Goal: Use online tool/utility: Utilize a website feature to perform a specific function

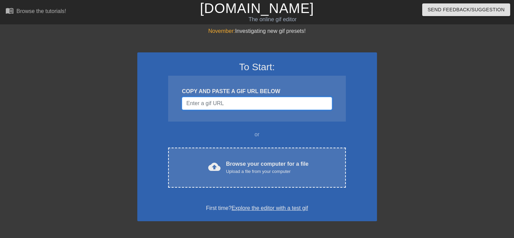
click at [265, 97] on input "Username" at bounding box center [257, 103] width 150 height 13
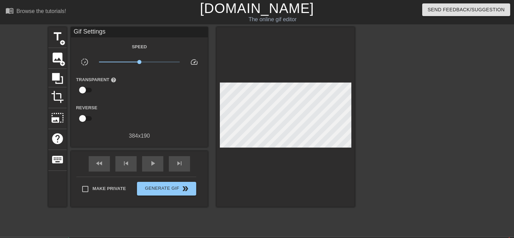
scroll to position [67, 0]
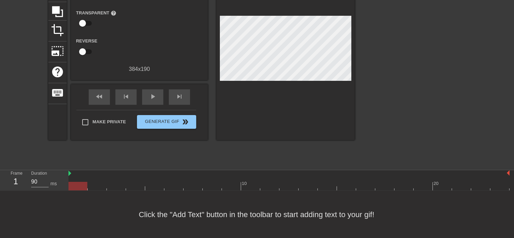
click at [87, 176] on div at bounding box center [289, 173] width 441 height 7
click at [174, 103] on div "skip_next" at bounding box center [179, 96] width 21 height 15
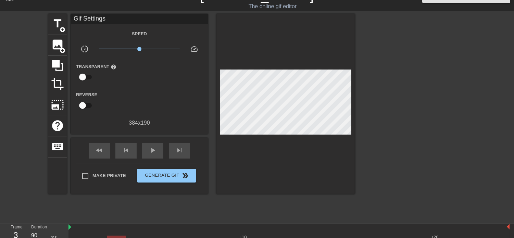
scroll to position [1, 0]
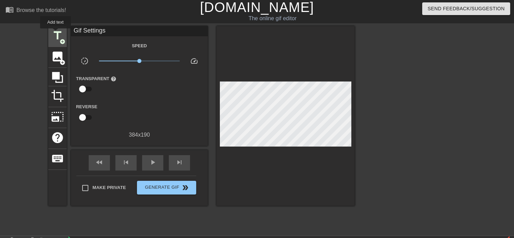
click at [57, 34] on span "title" at bounding box center [57, 35] width 13 height 13
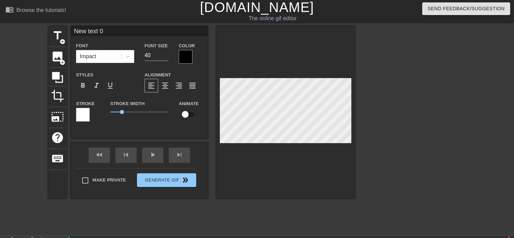
click at [187, 59] on div at bounding box center [186, 57] width 14 height 14
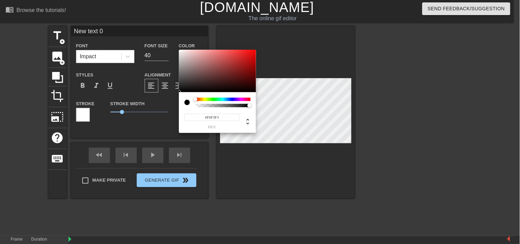
click at [180, 51] on div at bounding box center [217, 71] width 77 height 42
type input "#FFFFFF"
drag, startPoint x: 180, startPoint y: 51, endPoint x: 176, endPoint y: 47, distance: 6.1
click at [176, 47] on div "#FFFFFF hex" at bounding box center [260, 122] width 520 height 244
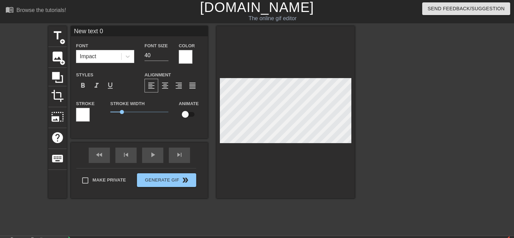
click at [85, 115] on div at bounding box center [83, 115] width 14 height 14
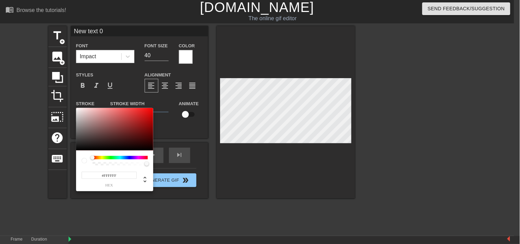
type input "#111010"
click at [78, 148] on div at bounding box center [114, 129] width 77 height 42
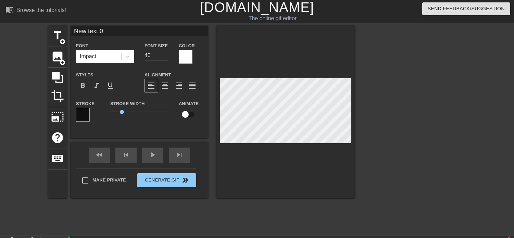
type input "W"
type textarea "W"
click at [290, 161] on div at bounding box center [286, 112] width 138 height 172
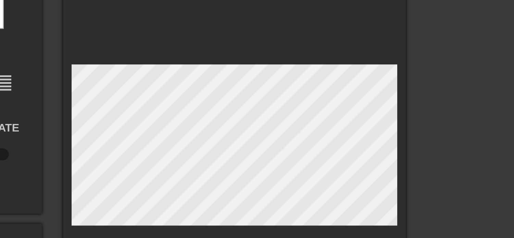
scroll to position [1, 0]
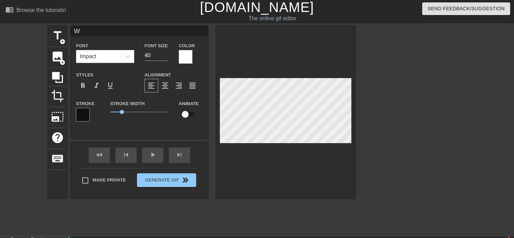
click at [189, 117] on input "checkbox" at bounding box center [185, 114] width 39 height 13
checkbox input "true"
click at [184, 155] on div "fast_rewind skip_previous play_arrow skip_next" at bounding box center [140, 156] width 112 height 26
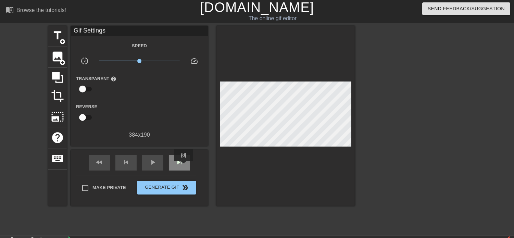
click at [184, 166] on div "skip_next" at bounding box center [179, 162] width 21 height 15
click at [177, 159] on span "skip_next" at bounding box center [179, 162] width 8 height 8
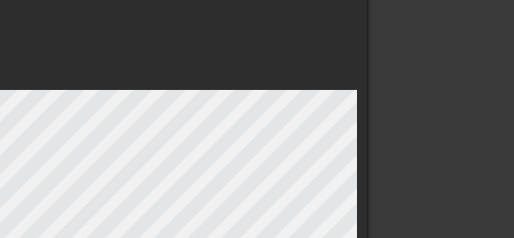
click at [381, 100] on div at bounding box center [414, 130] width 103 height 206
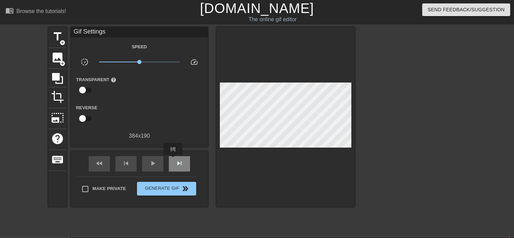
click at [173, 160] on div "skip_next" at bounding box center [179, 163] width 21 height 15
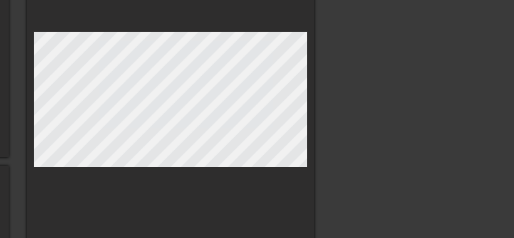
click at [357, 121] on div "title add_circle image add_circle crop photo_size_select_large help keyboard W …" at bounding box center [257, 130] width 514 height 206
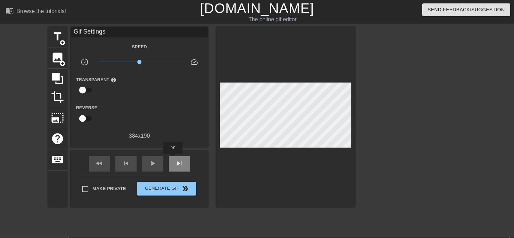
click at [173, 160] on div "skip_next" at bounding box center [179, 163] width 21 height 15
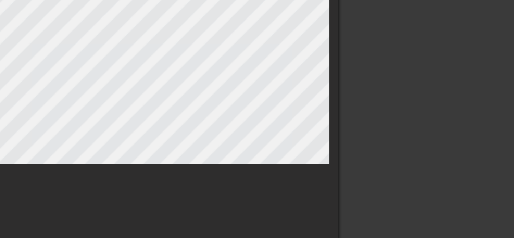
click at [363, 139] on div "title add_circle image add_circle crop photo_size_select_large help keyboard Gi…" at bounding box center [257, 126] width 514 height 206
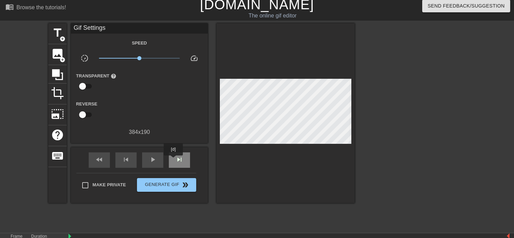
click at [174, 160] on div "skip_next" at bounding box center [179, 159] width 21 height 15
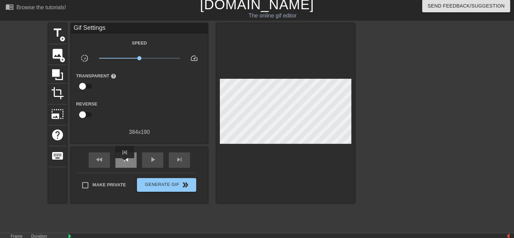
click at [125, 163] on span "skip_previous" at bounding box center [126, 160] width 8 height 8
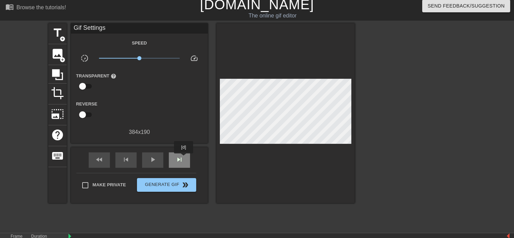
click at [184, 158] on div "skip_next" at bounding box center [179, 159] width 21 height 15
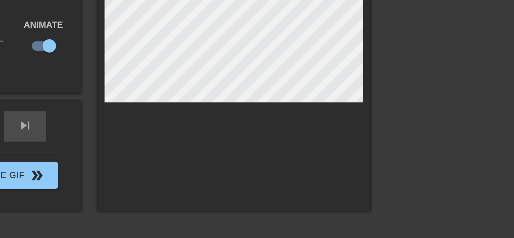
click at [298, 180] on div at bounding box center [286, 109] width 138 height 172
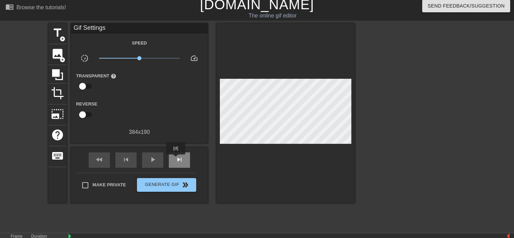
click at [176, 159] on span "skip_next" at bounding box center [179, 160] width 8 height 8
click at [234, 159] on div at bounding box center [286, 113] width 138 height 180
click at [180, 159] on span "skip_next" at bounding box center [179, 160] width 8 height 8
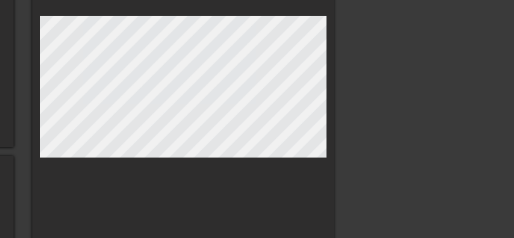
click at [327, 153] on div at bounding box center [286, 109] width 138 height 172
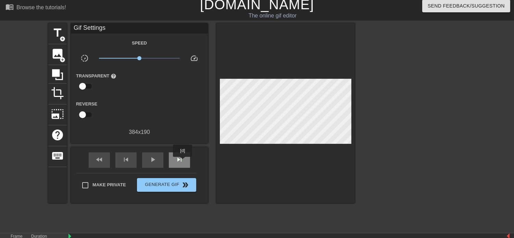
click at [183, 162] on span "skip_next" at bounding box center [179, 160] width 8 height 8
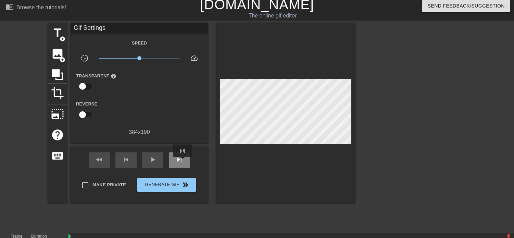
click at [183, 162] on span "skip_next" at bounding box center [179, 160] width 8 height 8
click at [142, 159] on div "play_arrow" at bounding box center [152, 159] width 21 height 15
click at [143, 160] on div "pause" at bounding box center [152, 159] width 21 height 15
click at [143, 160] on div "play_arrow" at bounding box center [152, 159] width 21 height 15
click at [146, 160] on div "pause" at bounding box center [152, 159] width 21 height 15
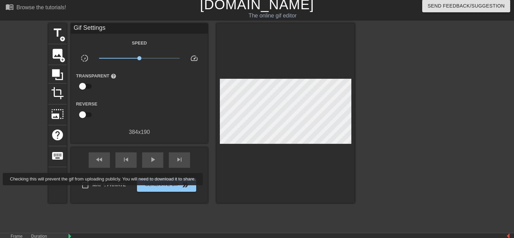
click at [99, 185] on span "Make Private" at bounding box center [110, 185] width 34 height 7
click at [93, 185] on input "Make Private" at bounding box center [85, 185] width 14 height 14
checkbox input "true"
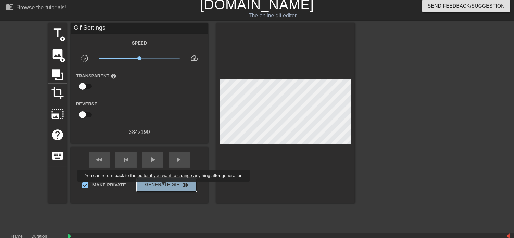
click at [164, 187] on span "Generate Gif double_arrow" at bounding box center [167, 185] width 54 height 8
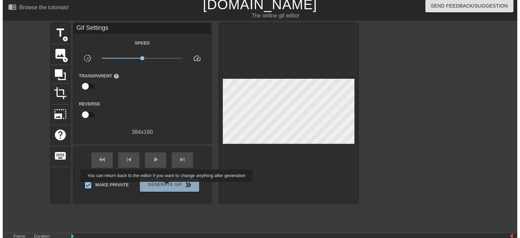
scroll to position [0, 0]
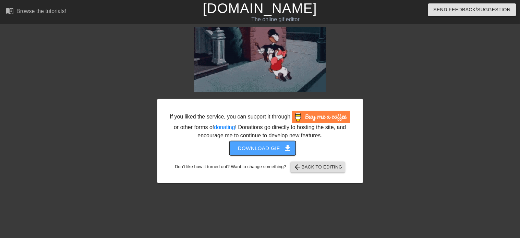
click at [273, 149] on span "Download gif get_app" at bounding box center [263, 148] width 50 height 9
